Goal: Communication & Community: Answer question/provide support

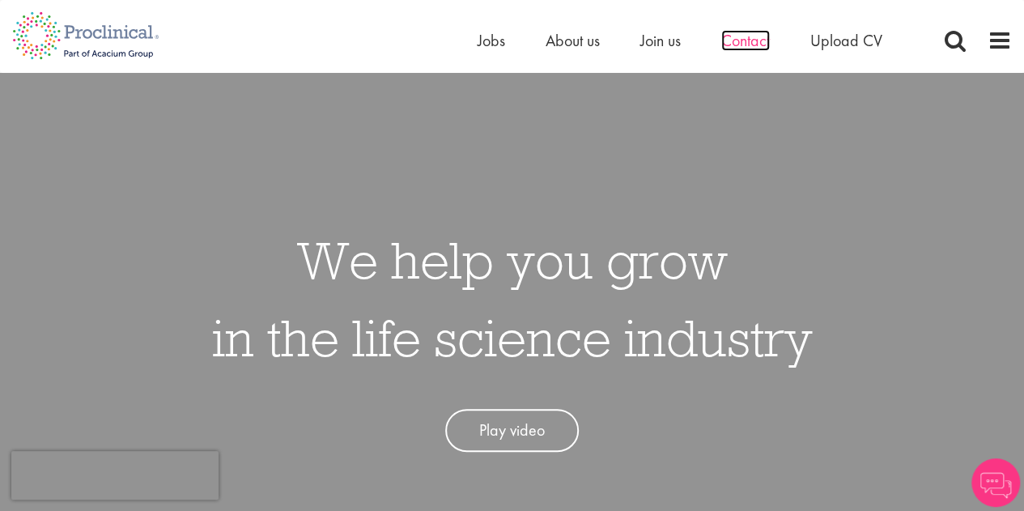
click at [741, 40] on span "Contact" at bounding box center [745, 40] width 49 height 21
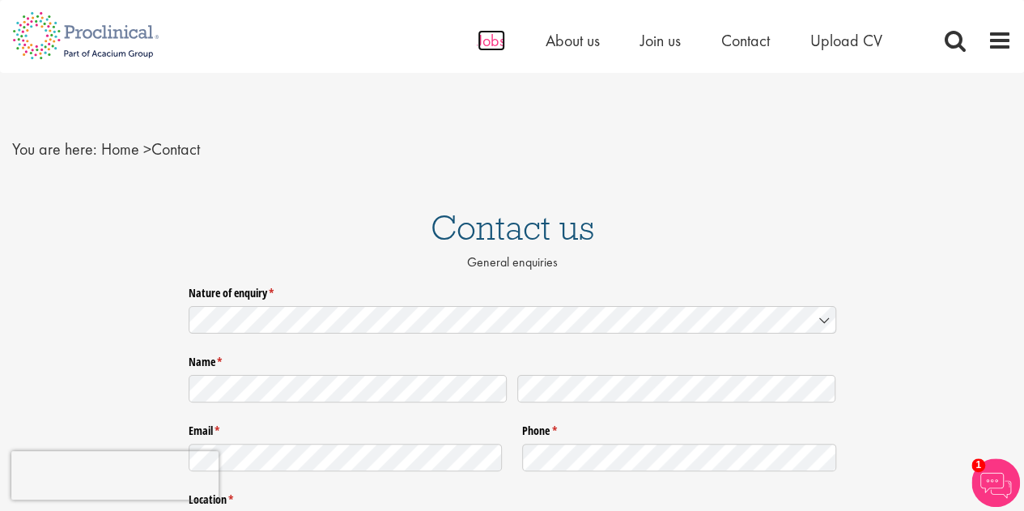
click at [489, 37] on span "Jobs" at bounding box center [492, 40] width 28 height 21
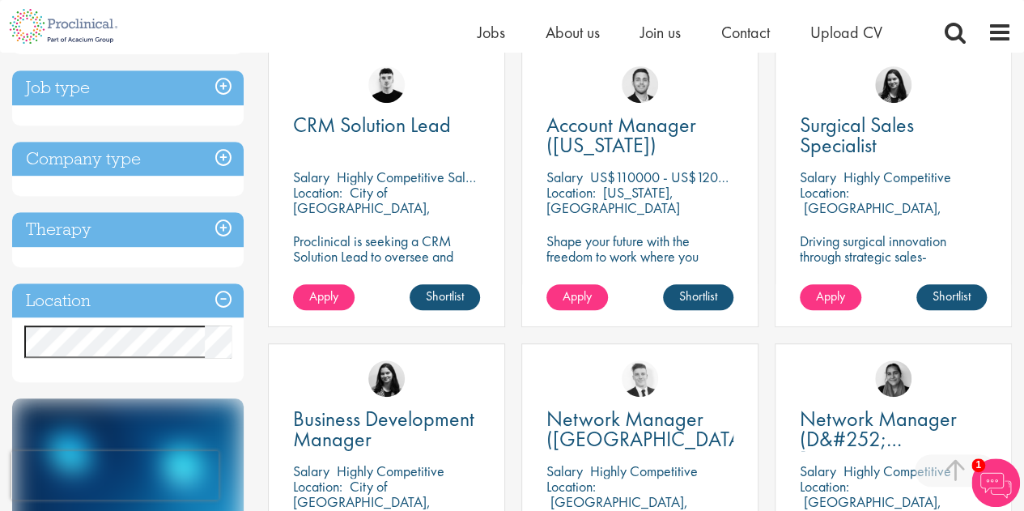
scroll to position [324, 0]
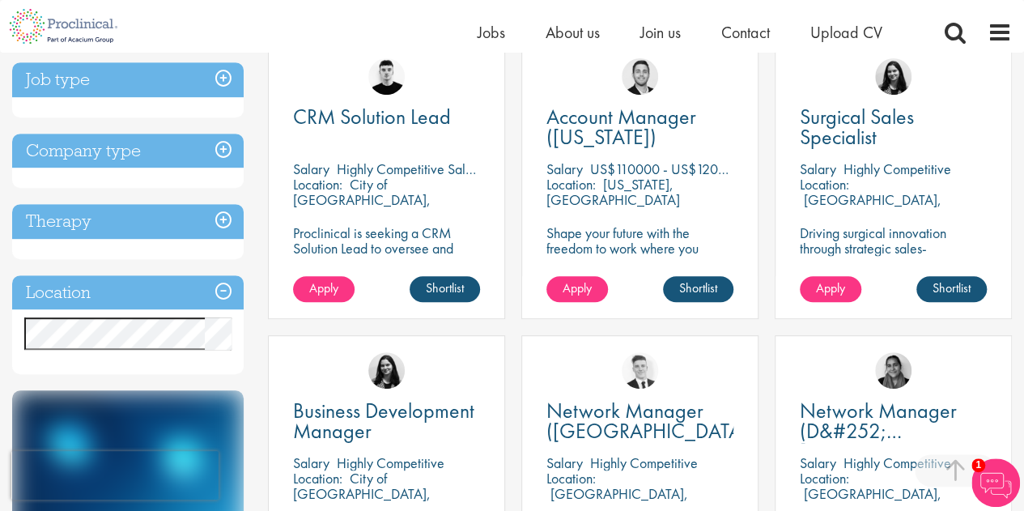
click at [366, 182] on p "City of [GEOGRAPHIC_DATA], [GEOGRAPHIC_DATA]" at bounding box center [362, 199] width 138 height 49
click at [366, 226] on p "Proclinical is seeking a CRM Solution Lead to oversee and enhance the Salesforc…" at bounding box center [386, 256] width 187 height 62
click at [333, 287] on span "Apply" at bounding box center [323, 287] width 29 height 17
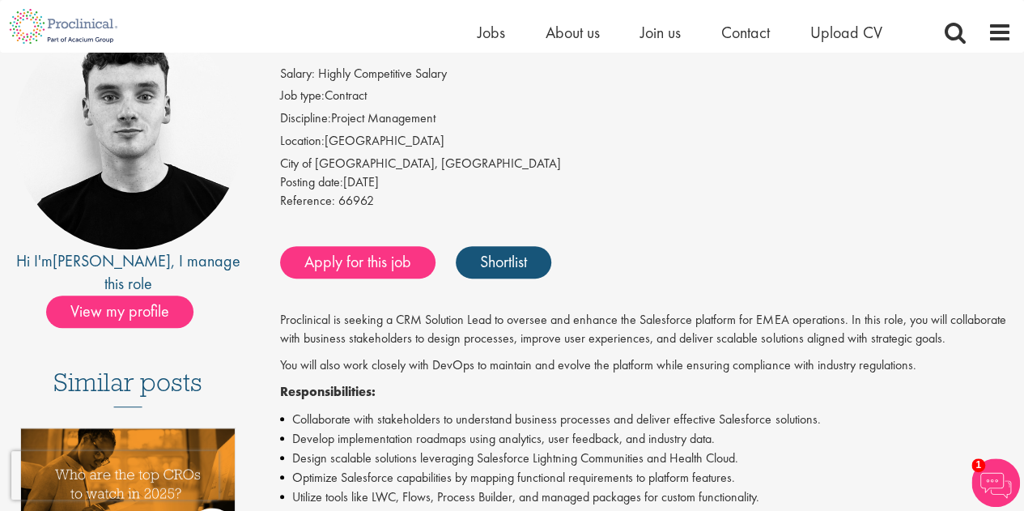
scroll to position [81, 0]
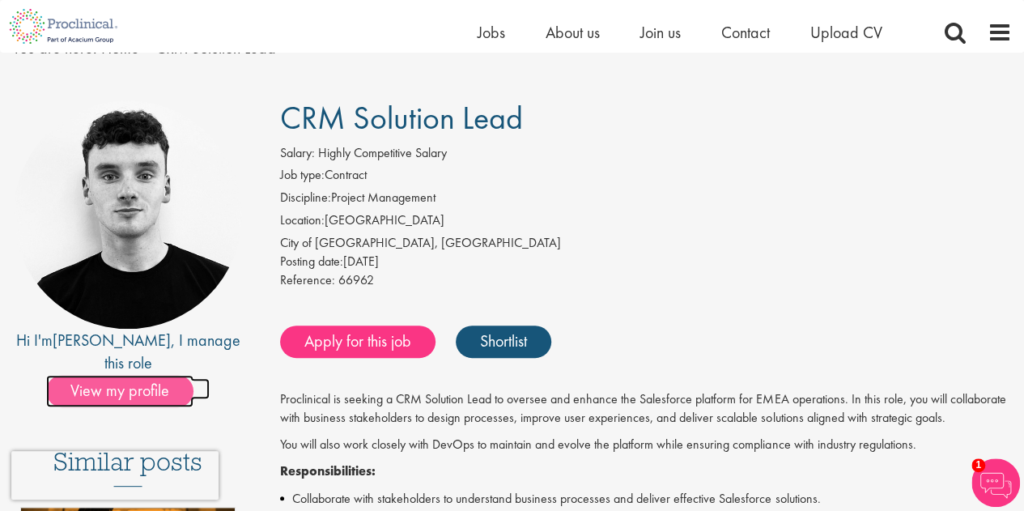
click at [138, 375] on span "View my profile" at bounding box center [119, 391] width 147 height 32
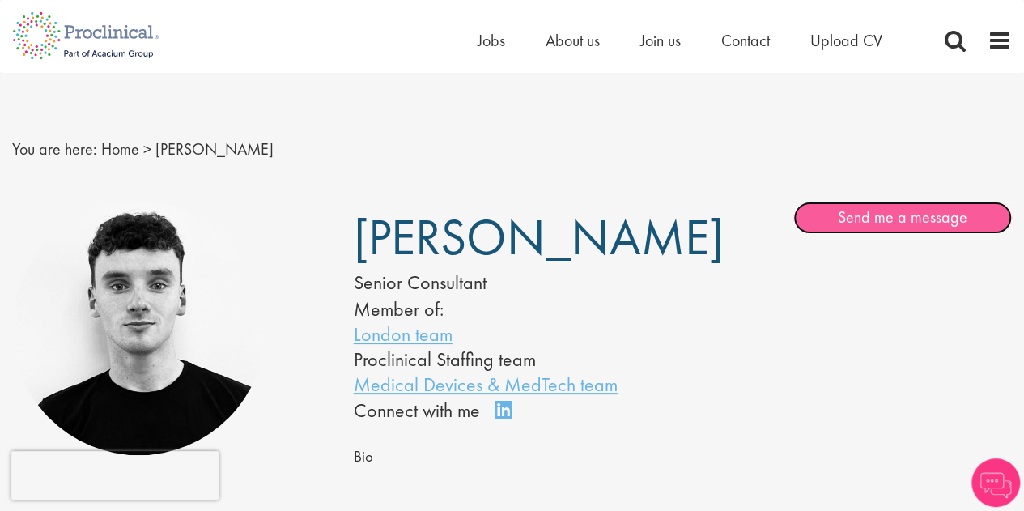
click at [903, 224] on link "Send me a message" at bounding box center [902, 218] width 219 height 32
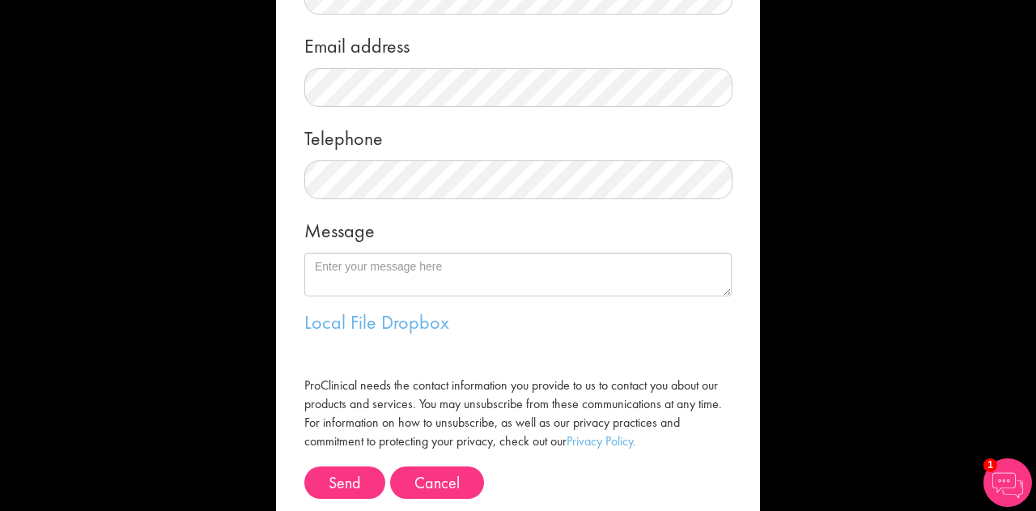
scroll to position [324, 0]
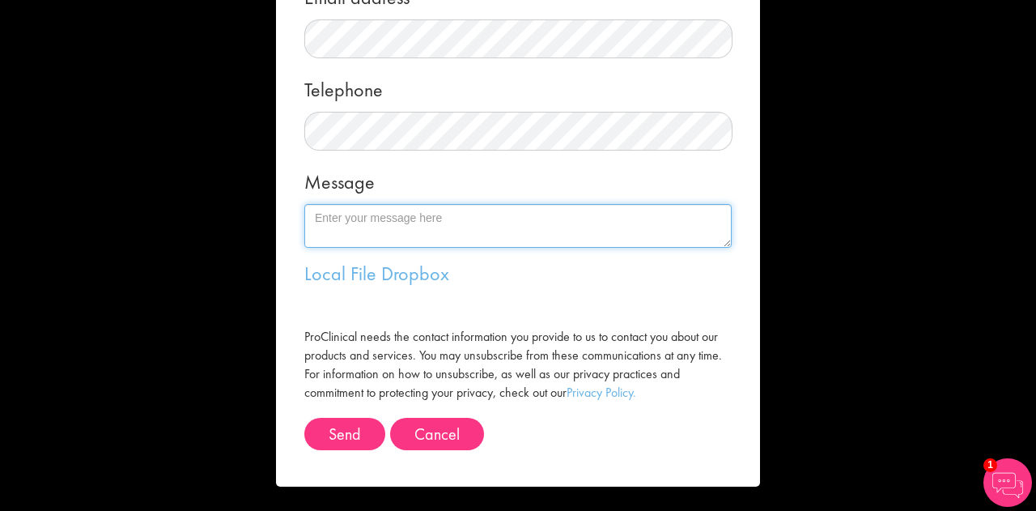
click at [419, 219] on textarea "Message" at bounding box center [517, 226] width 427 height 44
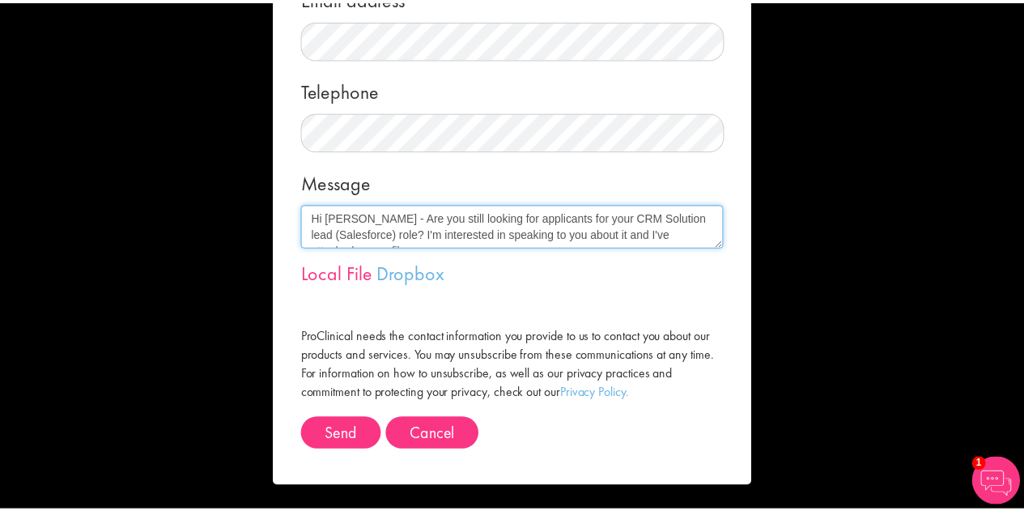
scroll to position [10, 0]
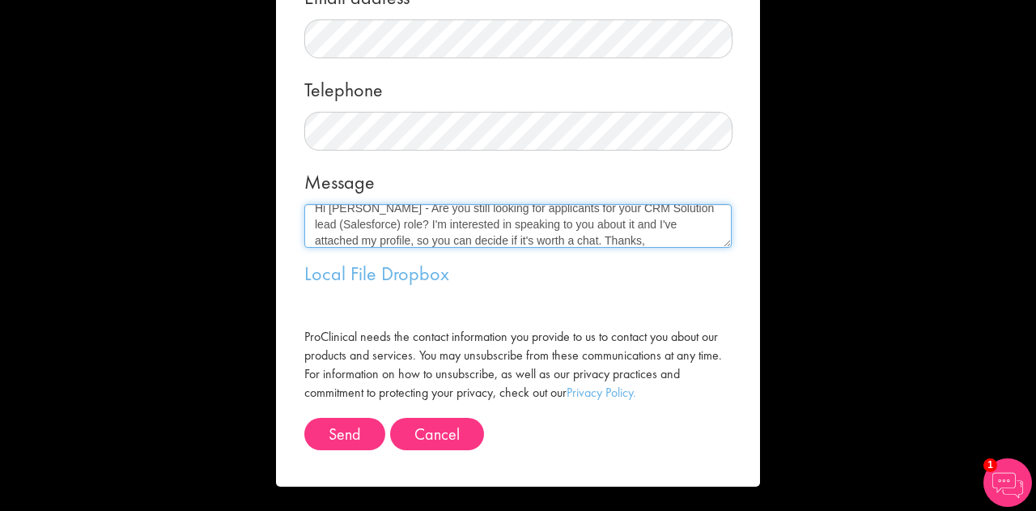
type textarea "Hi Patrick - Are you still looking for applicants for your CRM Solution lead (S…"
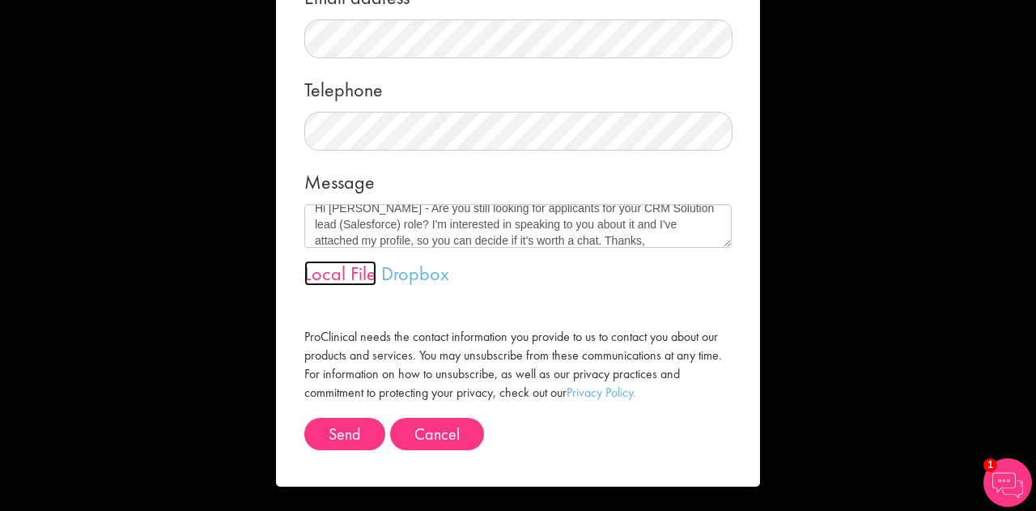
click at [347, 273] on link "Local File" at bounding box center [340, 273] width 72 height 25
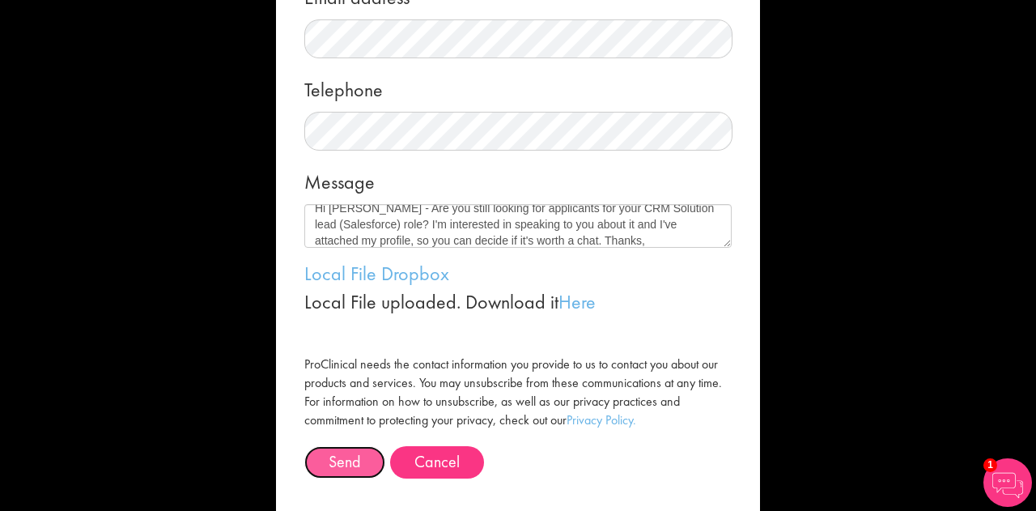
click at [356, 458] on button "Send" at bounding box center [344, 462] width 81 height 32
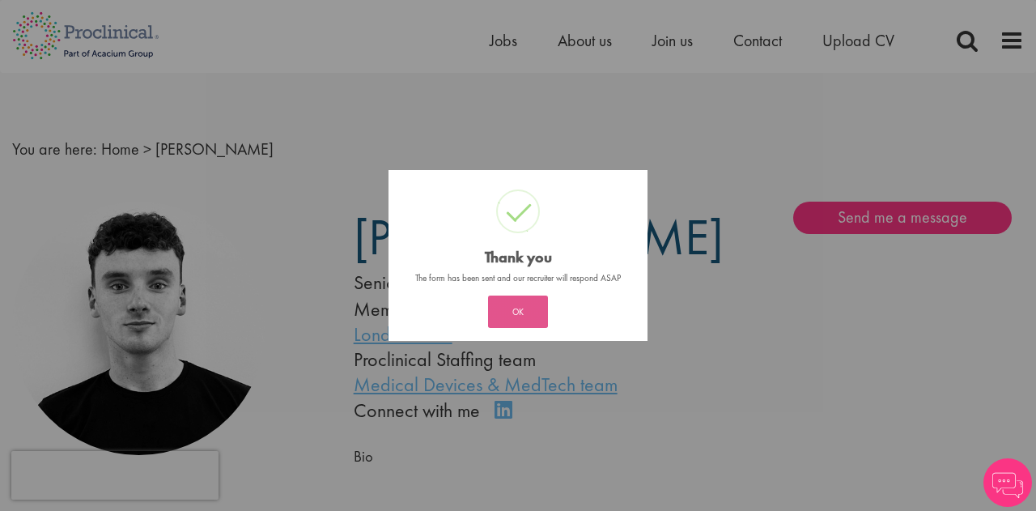
click at [523, 310] on button "OK" at bounding box center [518, 311] width 60 height 32
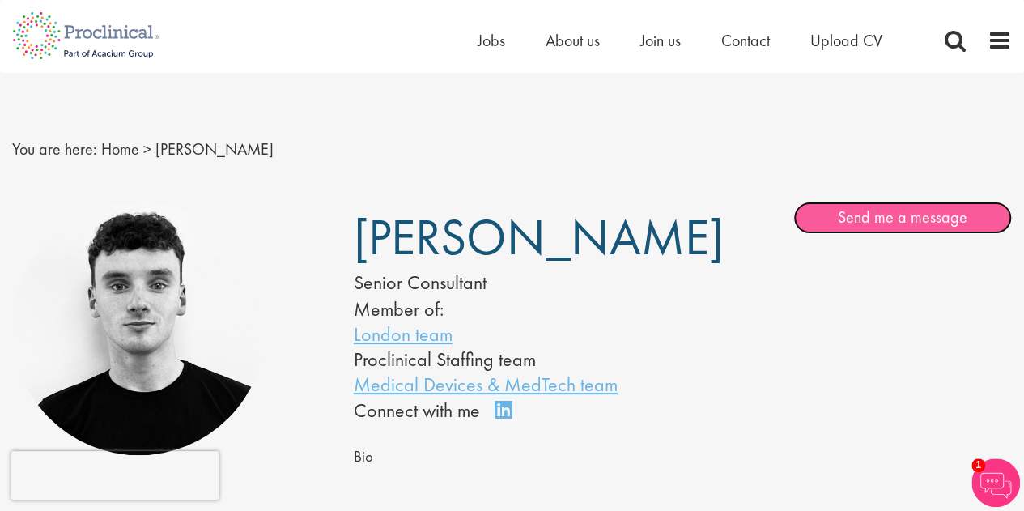
click at [878, 214] on link "Send me a message" at bounding box center [902, 218] width 219 height 32
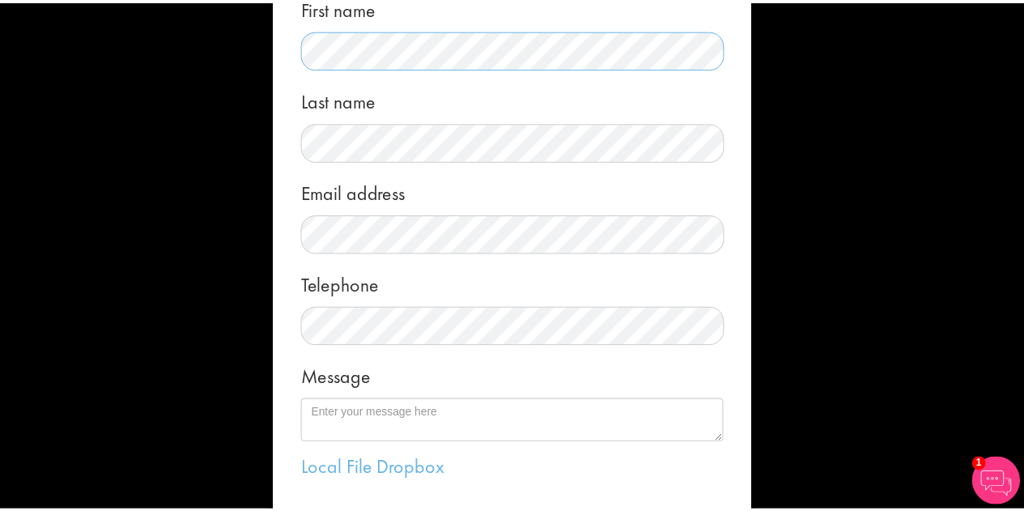
scroll to position [324, 0]
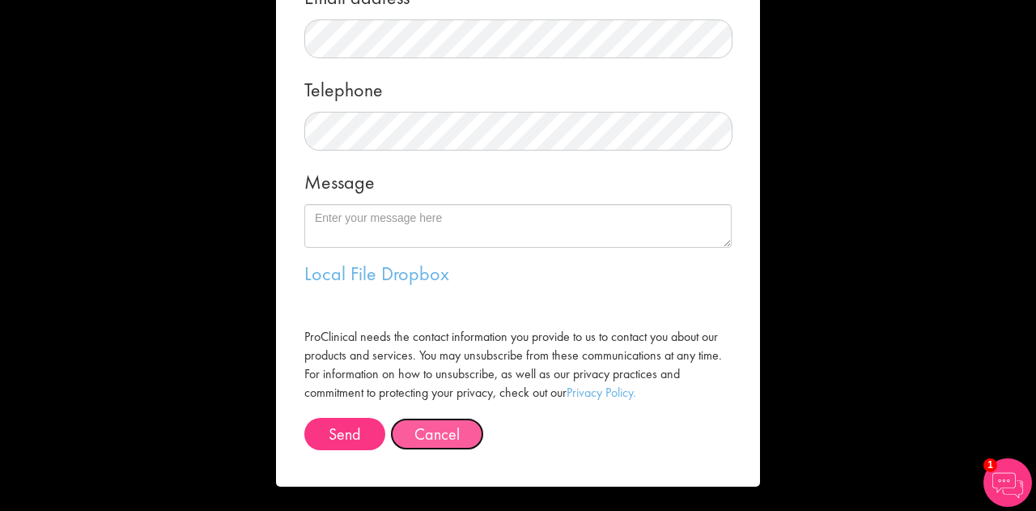
click at [413, 441] on button "Cancel" at bounding box center [437, 434] width 94 height 32
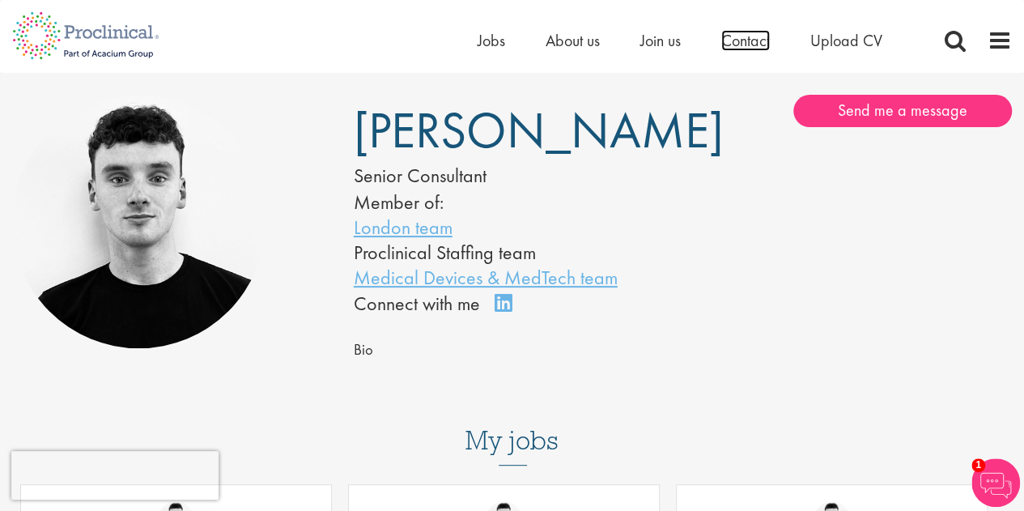
scroll to position [0, 0]
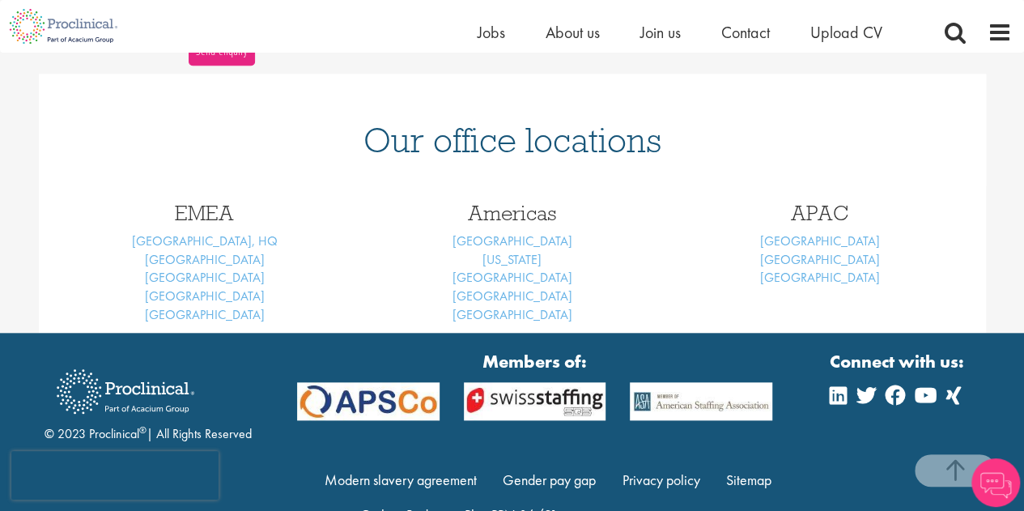
scroll to position [697, 0]
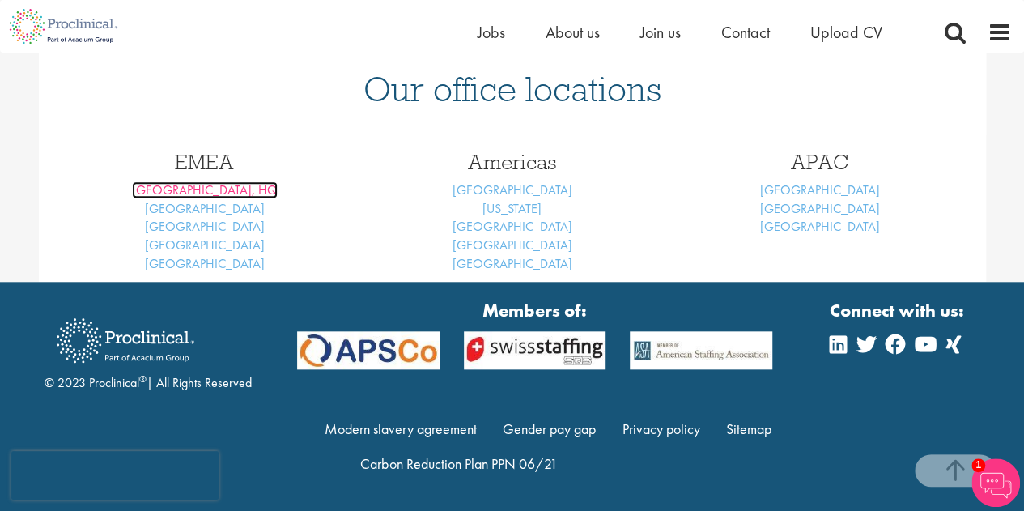
click at [212, 191] on link "[GEOGRAPHIC_DATA], HQ" at bounding box center [205, 189] width 146 height 17
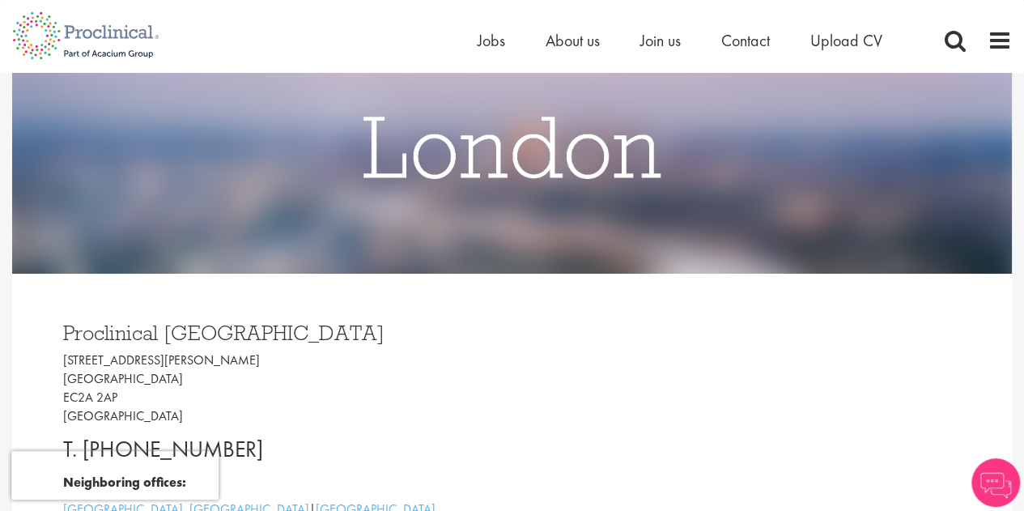
scroll to position [405, 0]
